Goal: Task Accomplishment & Management: Manage account settings

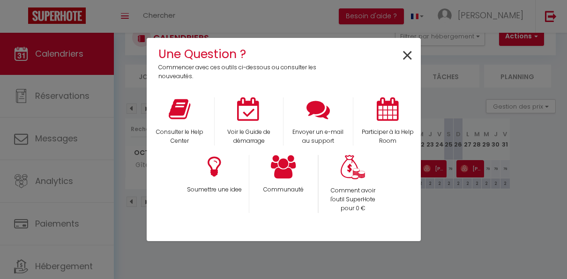
scroll to position [33, 0]
click at [410, 54] on span "×" at bounding box center [407, 55] width 13 height 29
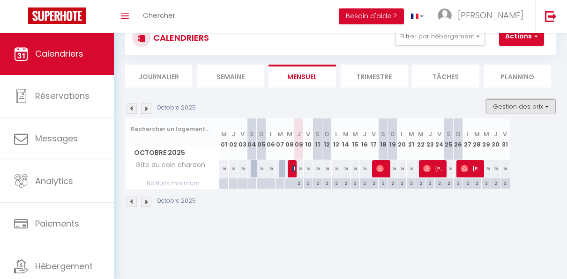
click at [538, 108] on button "Gestion des prix" at bounding box center [521, 106] width 70 height 14
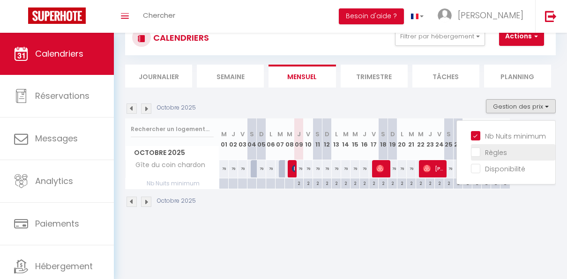
click at [490, 153] on input "Règles" at bounding box center [513, 151] width 84 height 9
checkbox input "true"
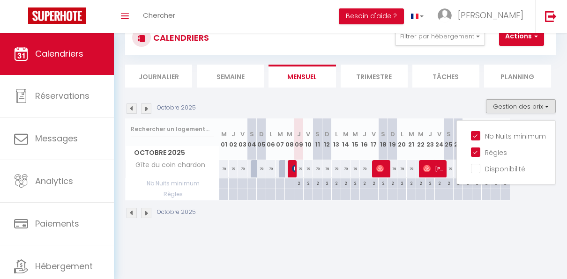
click at [298, 197] on div at bounding box center [298, 194] width 9 height 11
type input "Jeu 09 Octobre 2025"
type input "Ven 10 Octobre 2025"
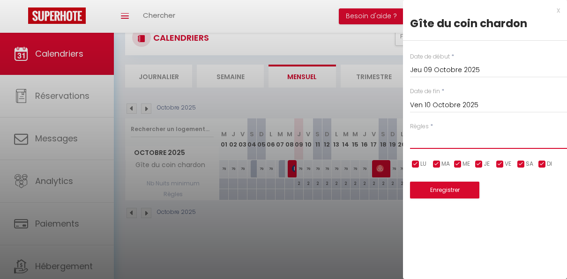
click at [427, 139] on select "Aucun No Checkin No Checkout Pas d'arrivée / Pas de départ" at bounding box center [488, 140] width 157 height 18
click at [410, 131] on select "Aucun No Checkin No Checkout Pas d'arrivée / Pas de départ" at bounding box center [488, 140] width 157 height 18
click at [433, 140] on select "Aucun No Checkin No Checkout Pas d'arrivée / Pas de départ" at bounding box center [488, 140] width 157 height 18
select select "0"
click at [410, 131] on select "Aucun No Checkin No Checkout Pas d'arrivée / Pas de départ" at bounding box center [488, 140] width 157 height 18
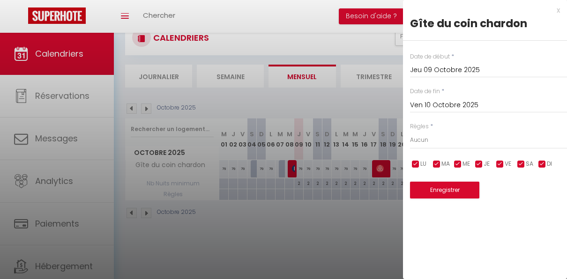
click at [557, 12] on div "x" at bounding box center [481, 10] width 157 height 11
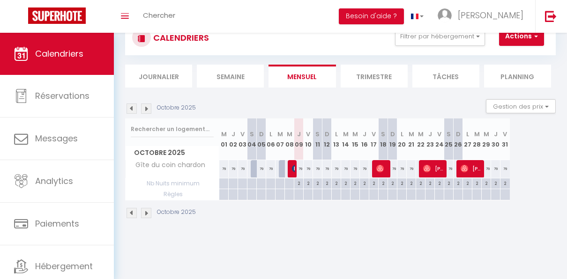
scroll to position [0, 0]
